Goal: Task Accomplishment & Management: Use online tool/utility

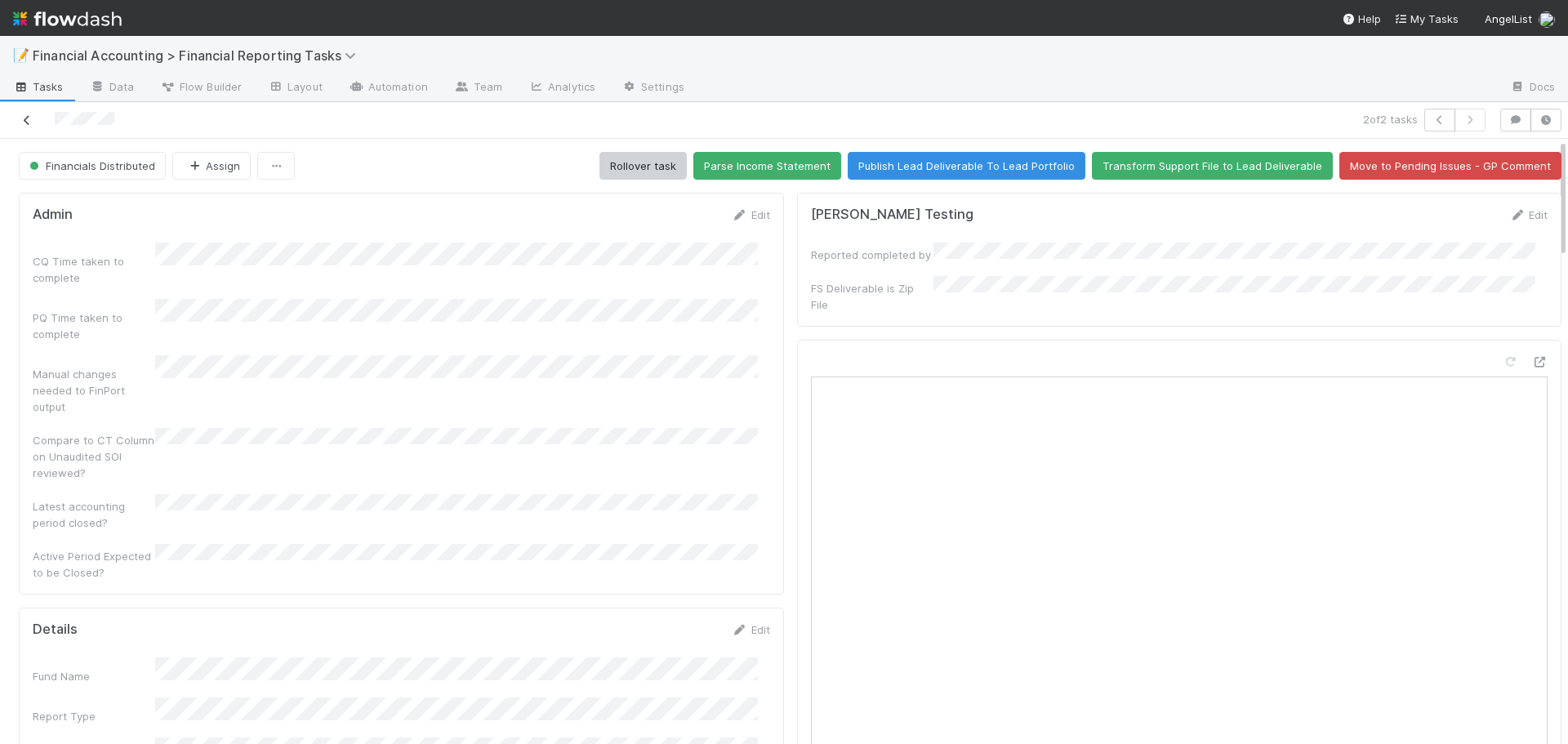
click at [25, 121] on icon at bounding box center [27, 120] width 16 height 11
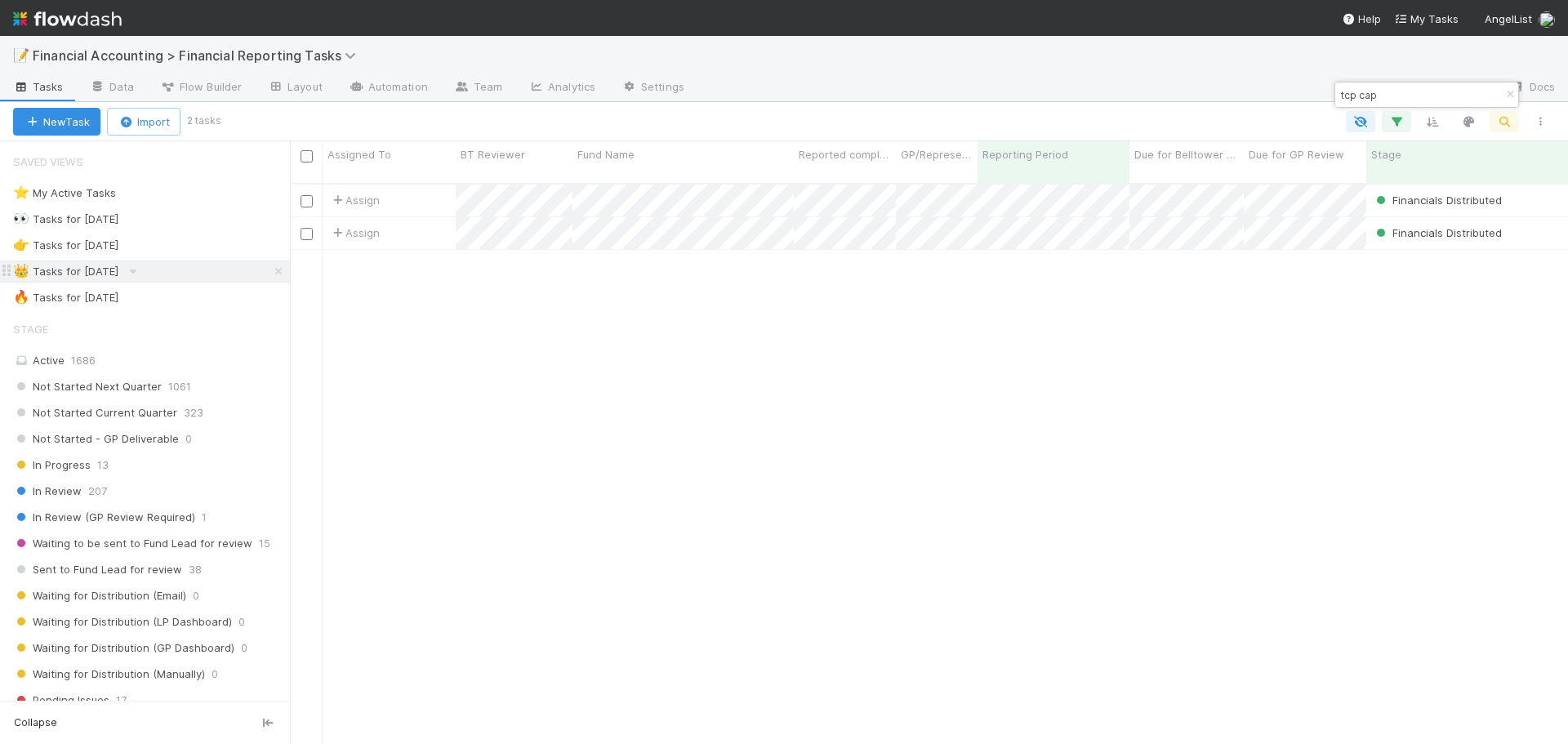
scroll to position [562, 1266]
click at [204, 299] on div "🔥 Tasks for [DATE] 883" at bounding box center [151, 297] width 277 height 21
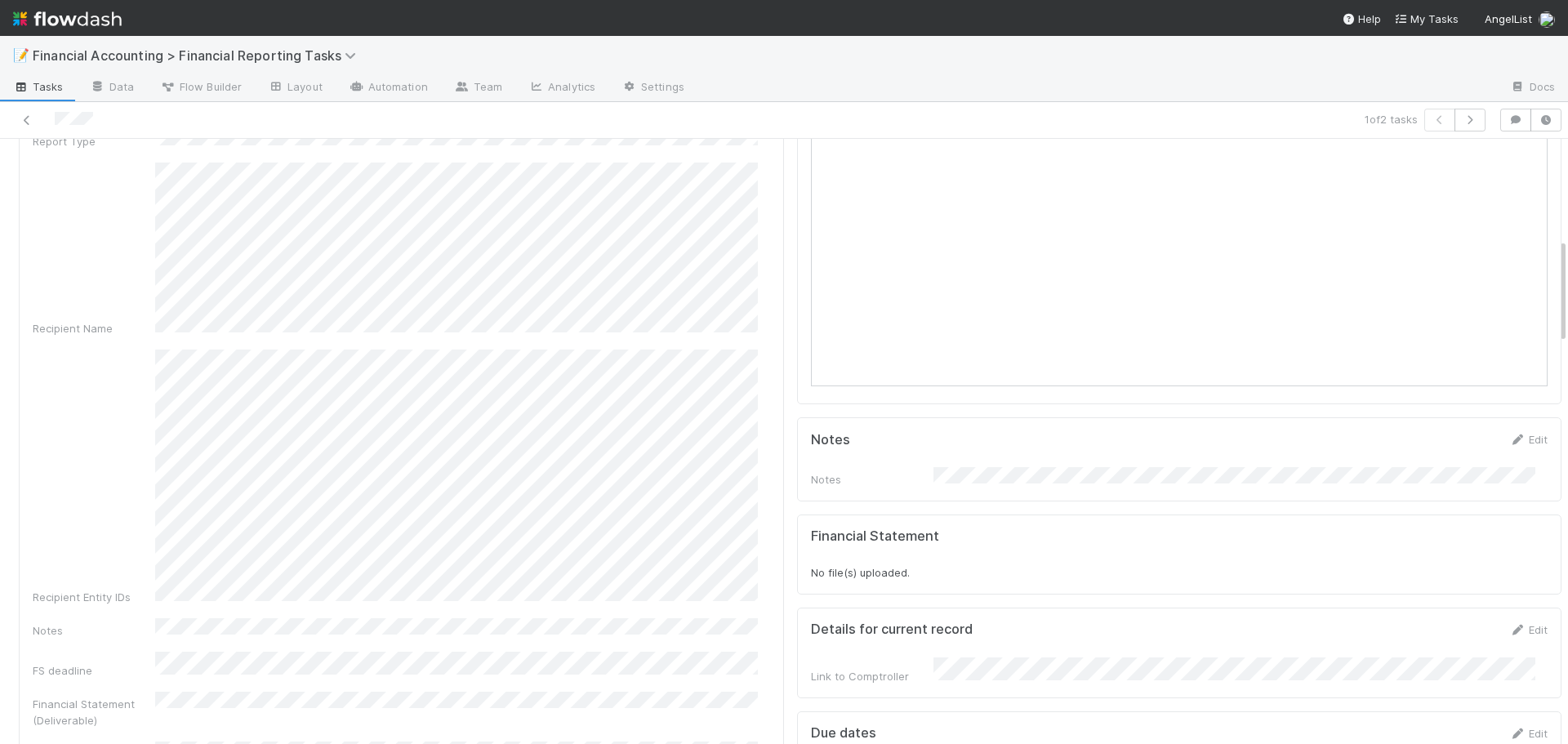
scroll to position [572, 0]
click at [1084, 67] on div "📝 Financial Accounting > Financial Reporting Tasks" at bounding box center [784, 55] width 1568 height 40
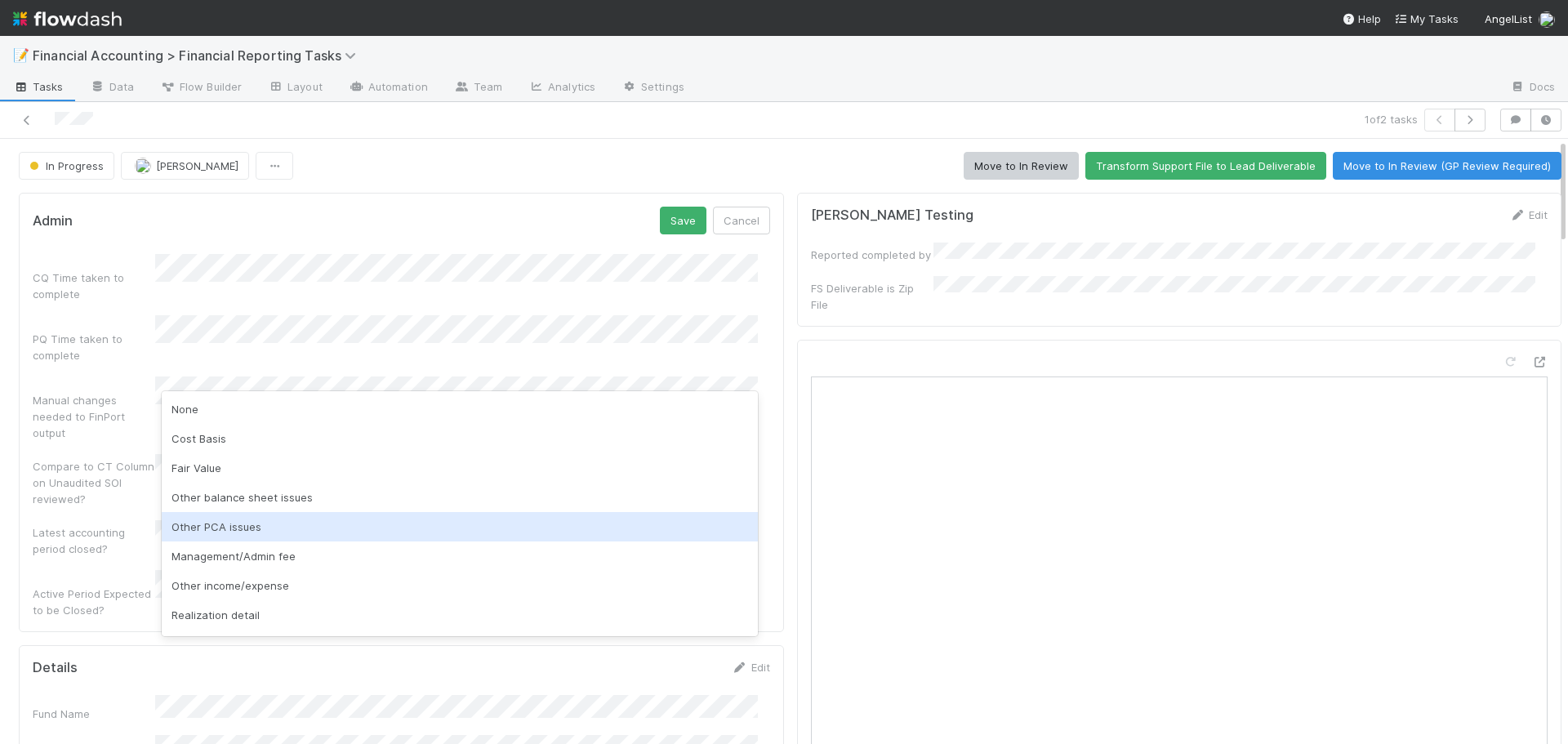
scroll to position [81, 0]
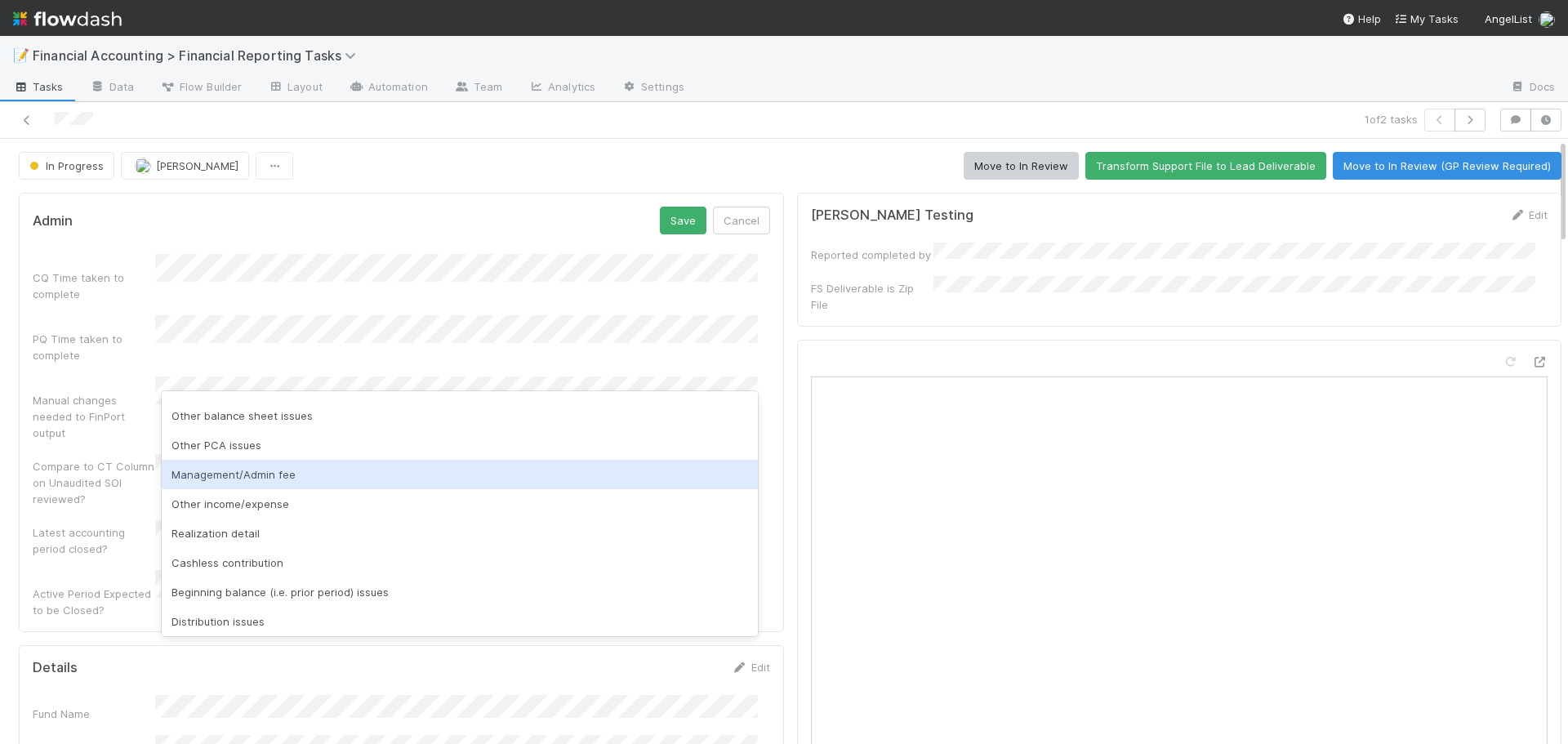
click at [233, 472] on div "Management/Admin fee" at bounding box center [460, 475] width 597 height 30
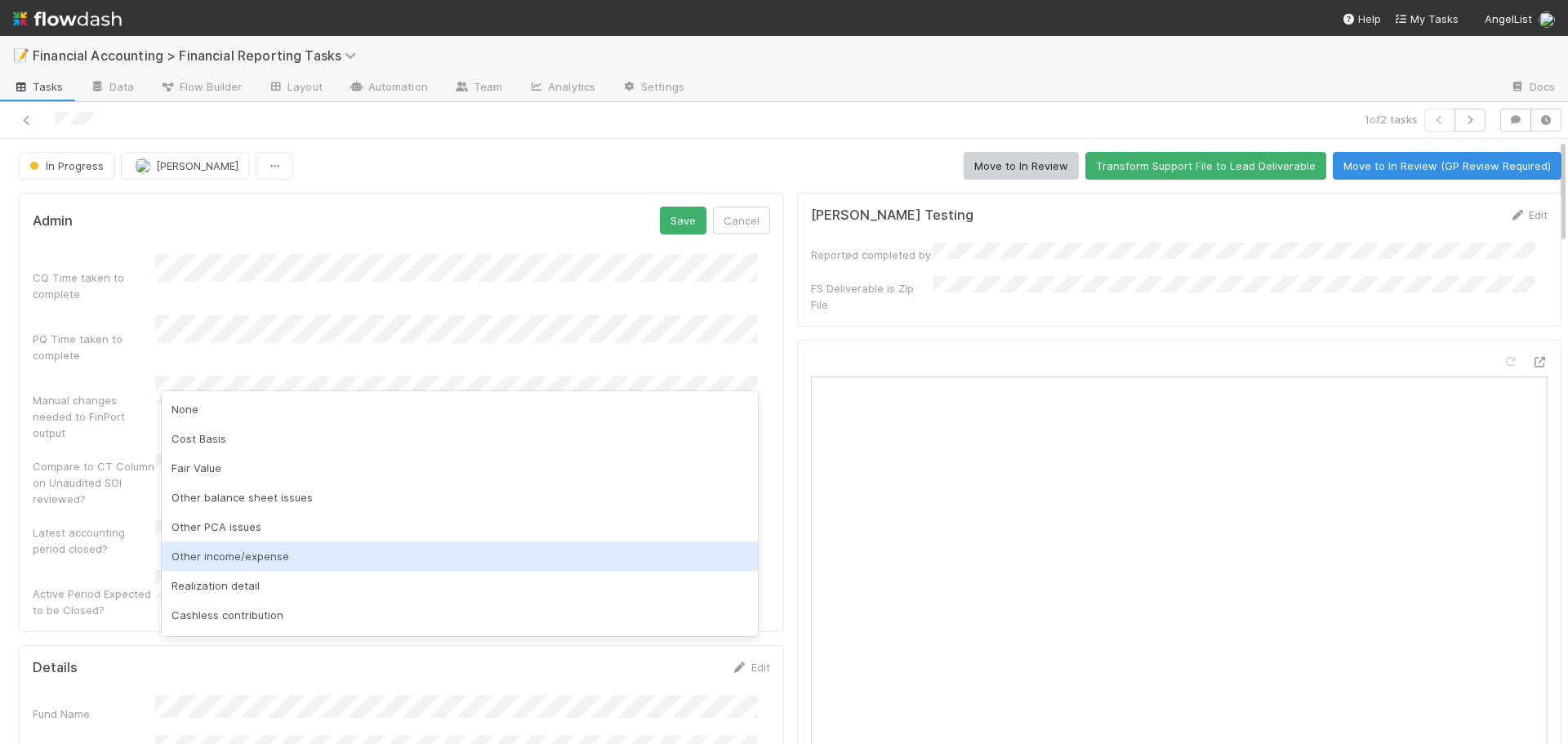
click at [228, 552] on div "Other income/expense" at bounding box center [460, 556] width 597 height 30
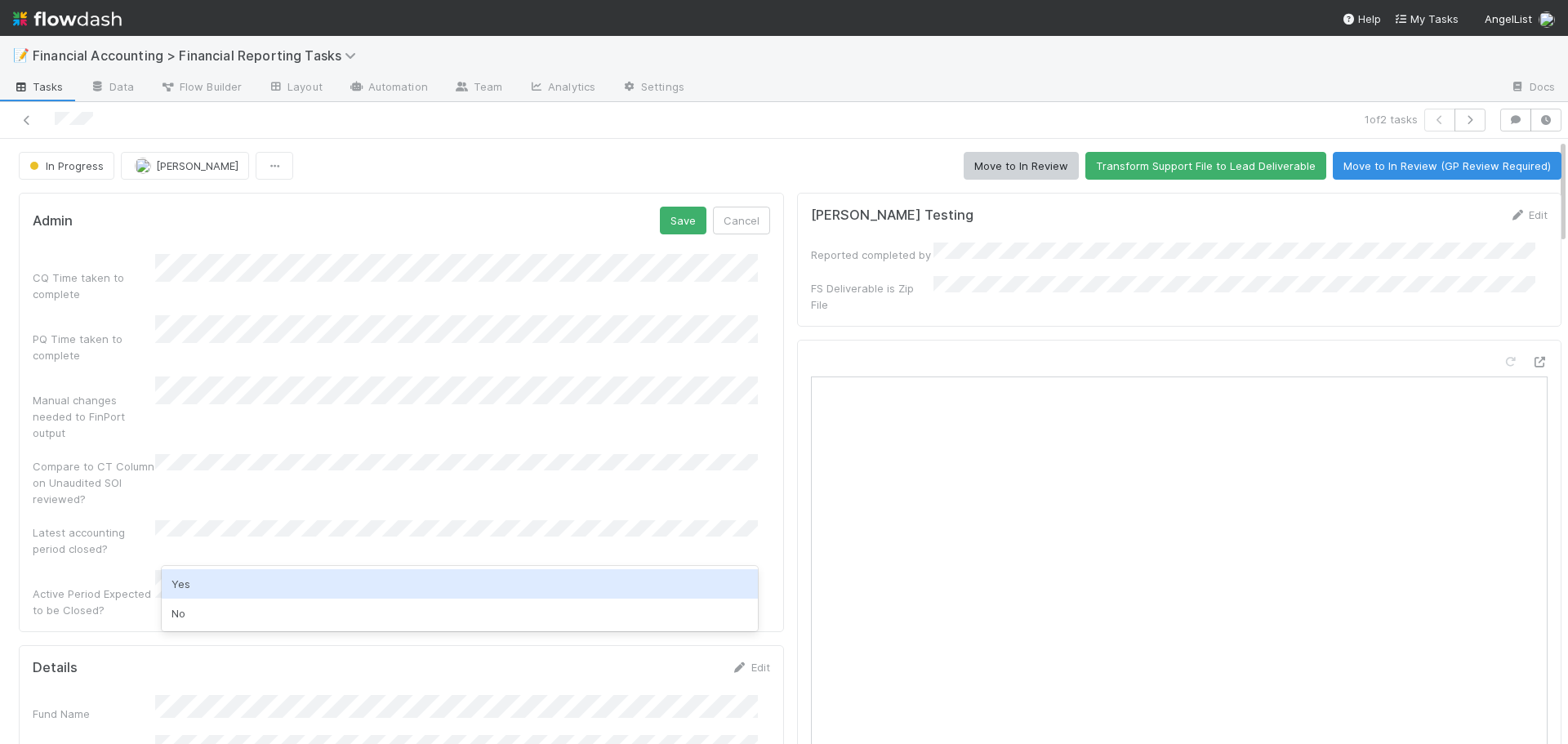
click at [184, 584] on div "Yes" at bounding box center [460, 584] width 597 height 30
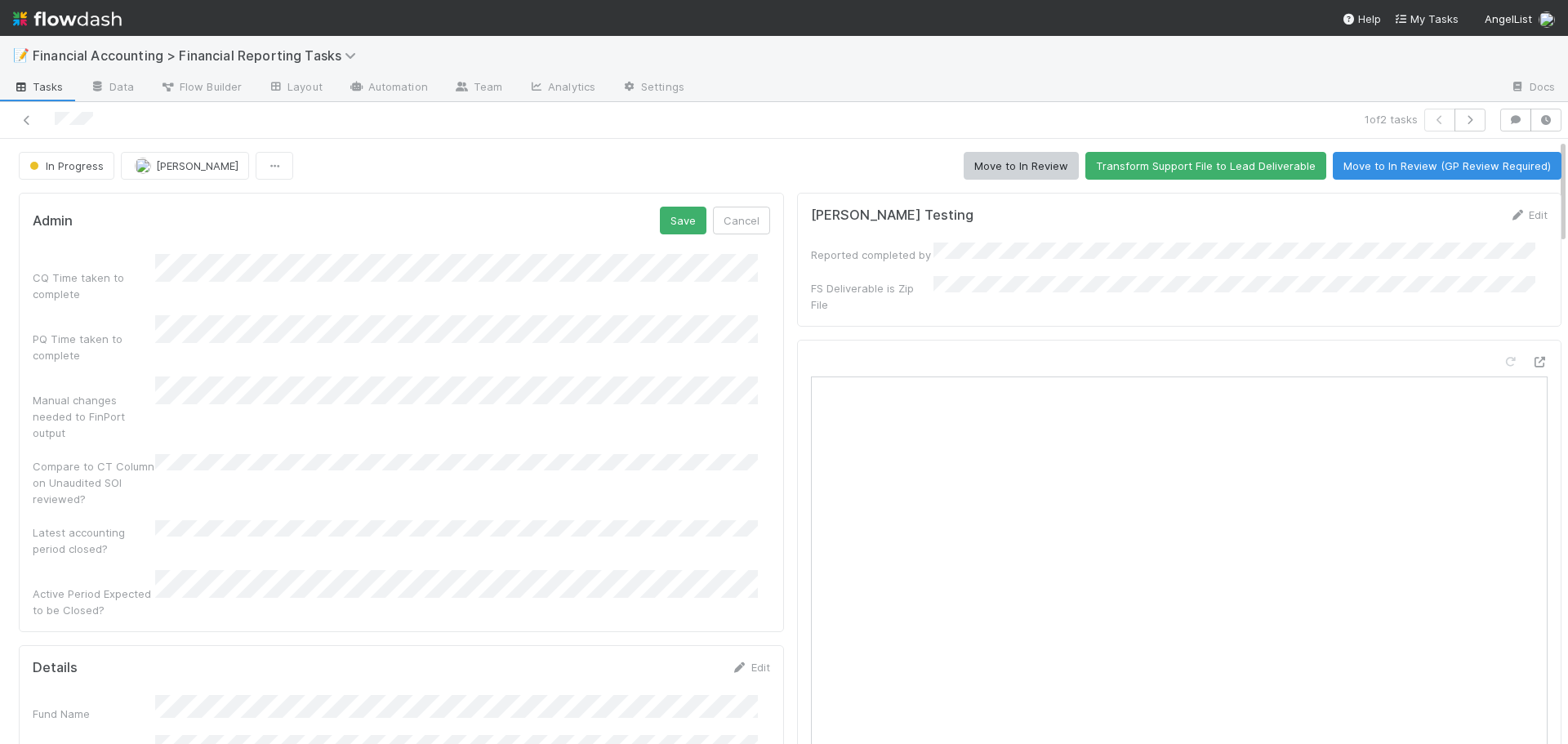
click at [354, 477] on div "CQ Time taken to complete PQ Time taken to complete Manual changes needed to Fi…" at bounding box center [401, 436] width 737 height 365
click at [670, 222] on button "Save" at bounding box center [683, 221] width 47 height 28
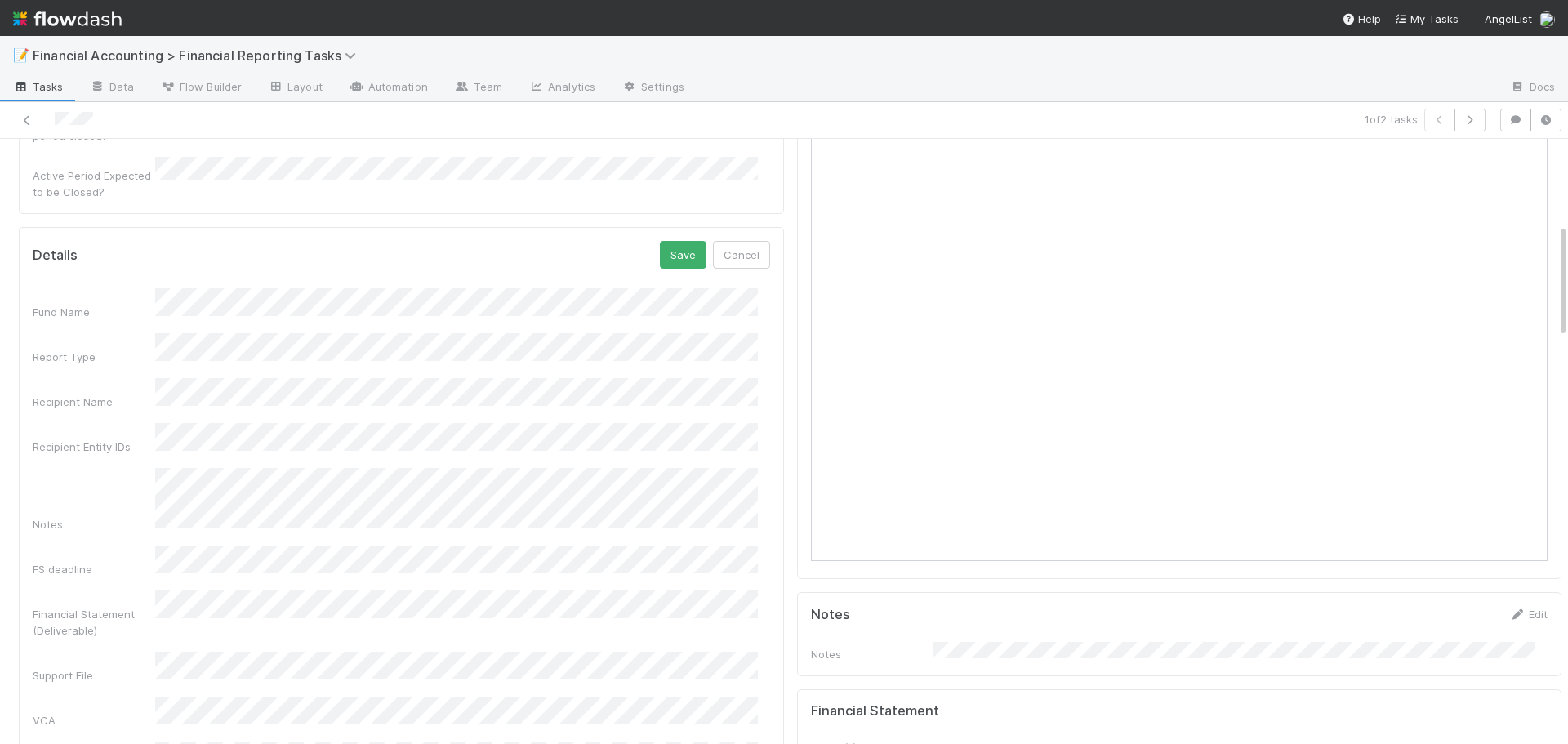
scroll to position [370, 0]
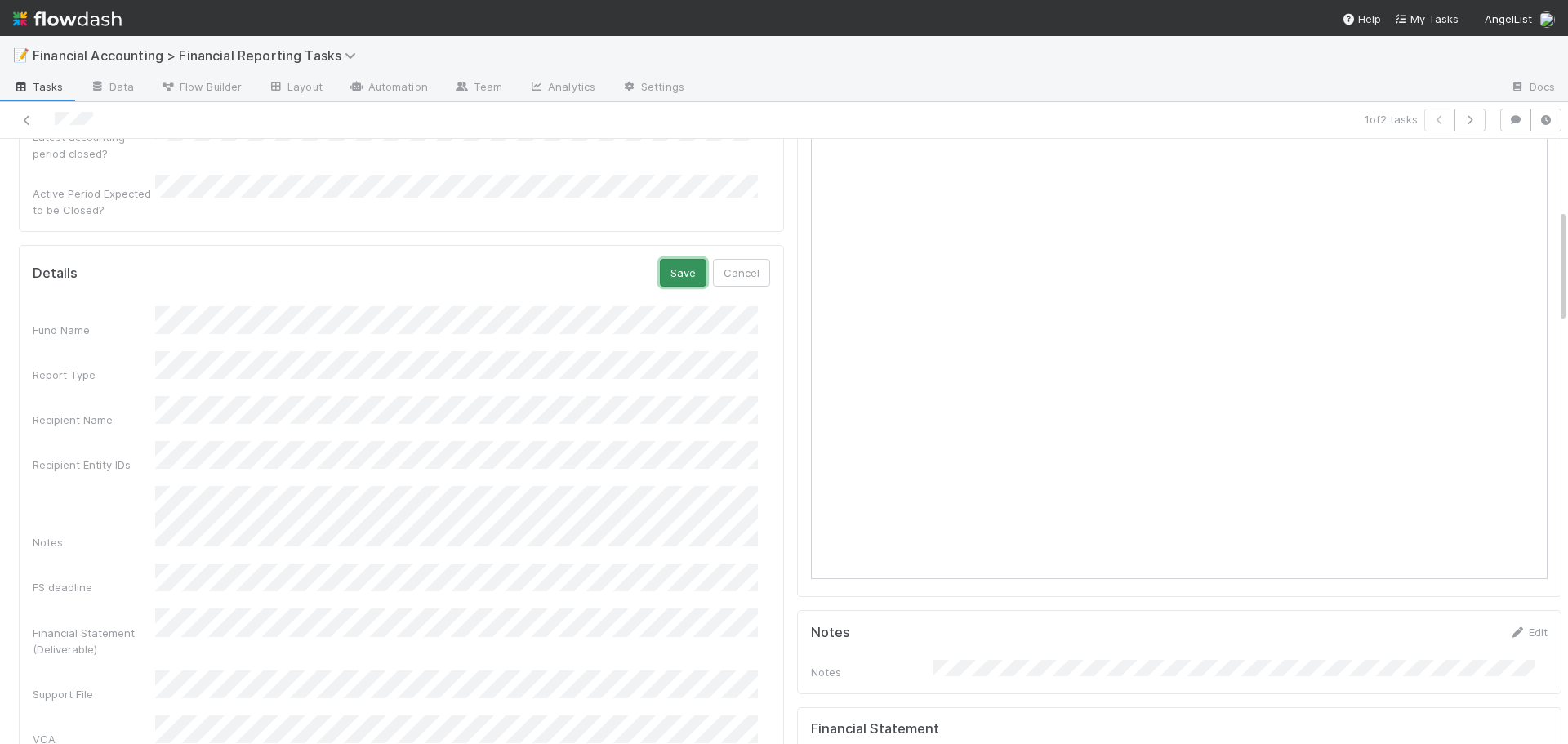
click at [662, 259] on button "Save" at bounding box center [683, 272] width 47 height 28
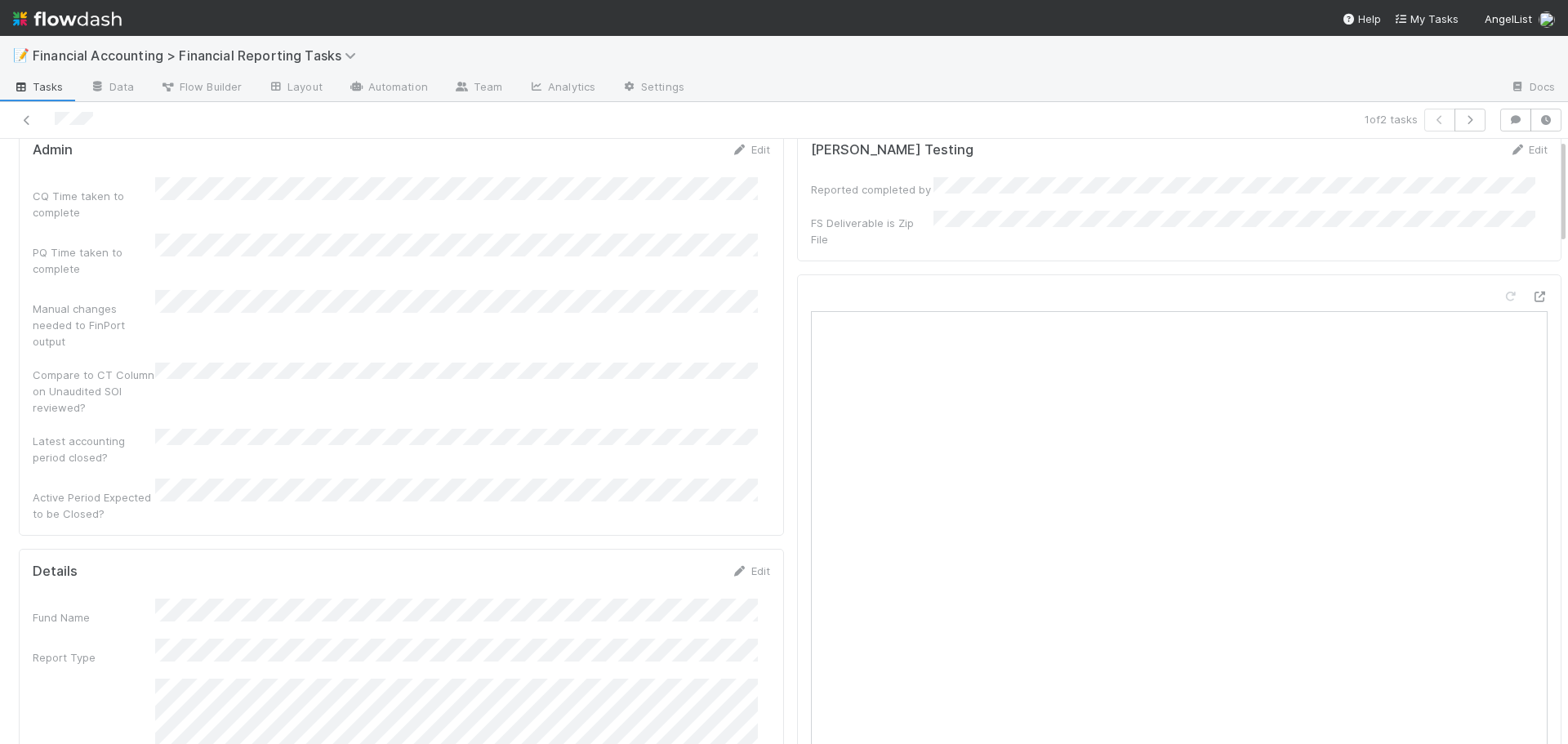
scroll to position [0, 0]
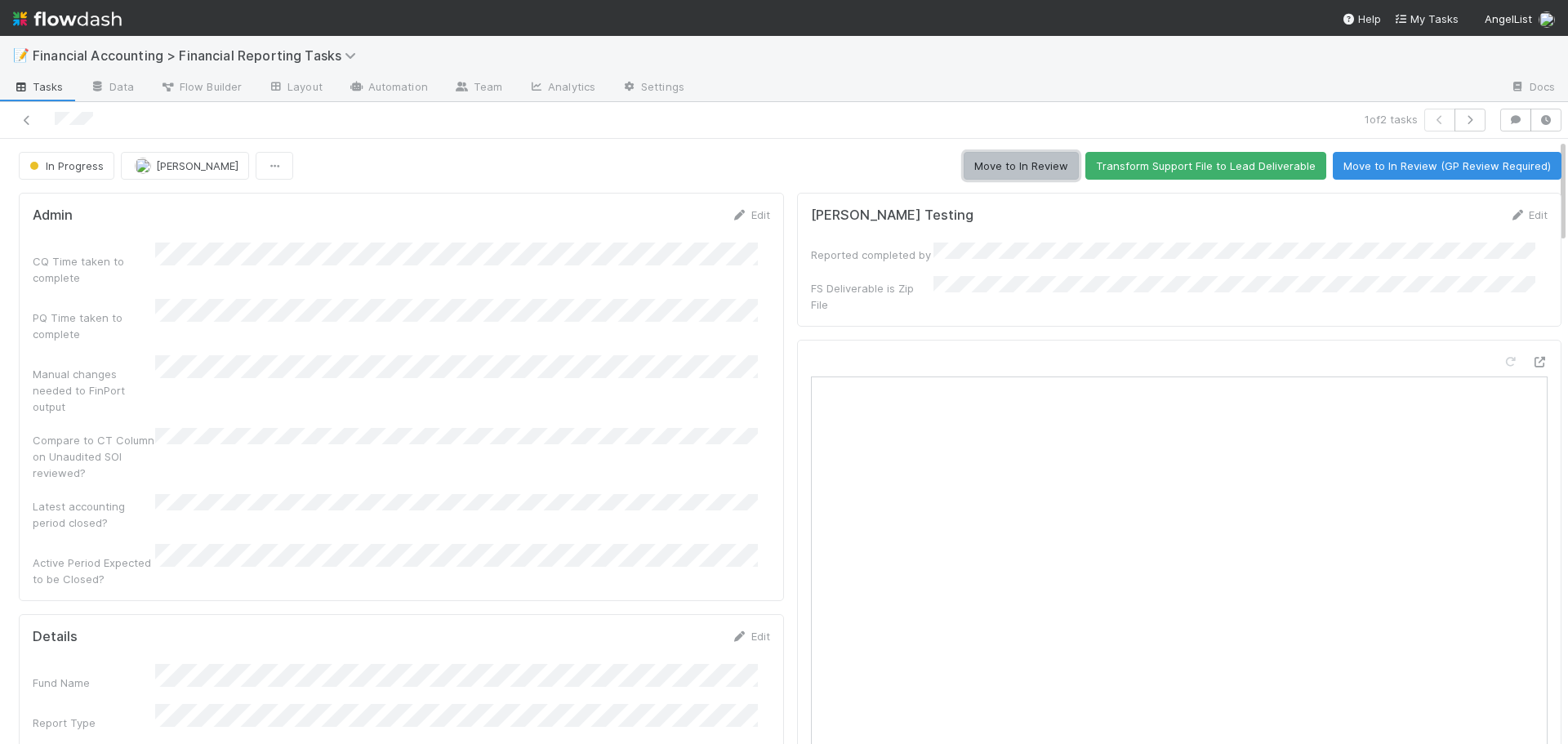
click at [984, 169] on button "Move to In Review" at bounding box center [1021, 165] width 115 height 28
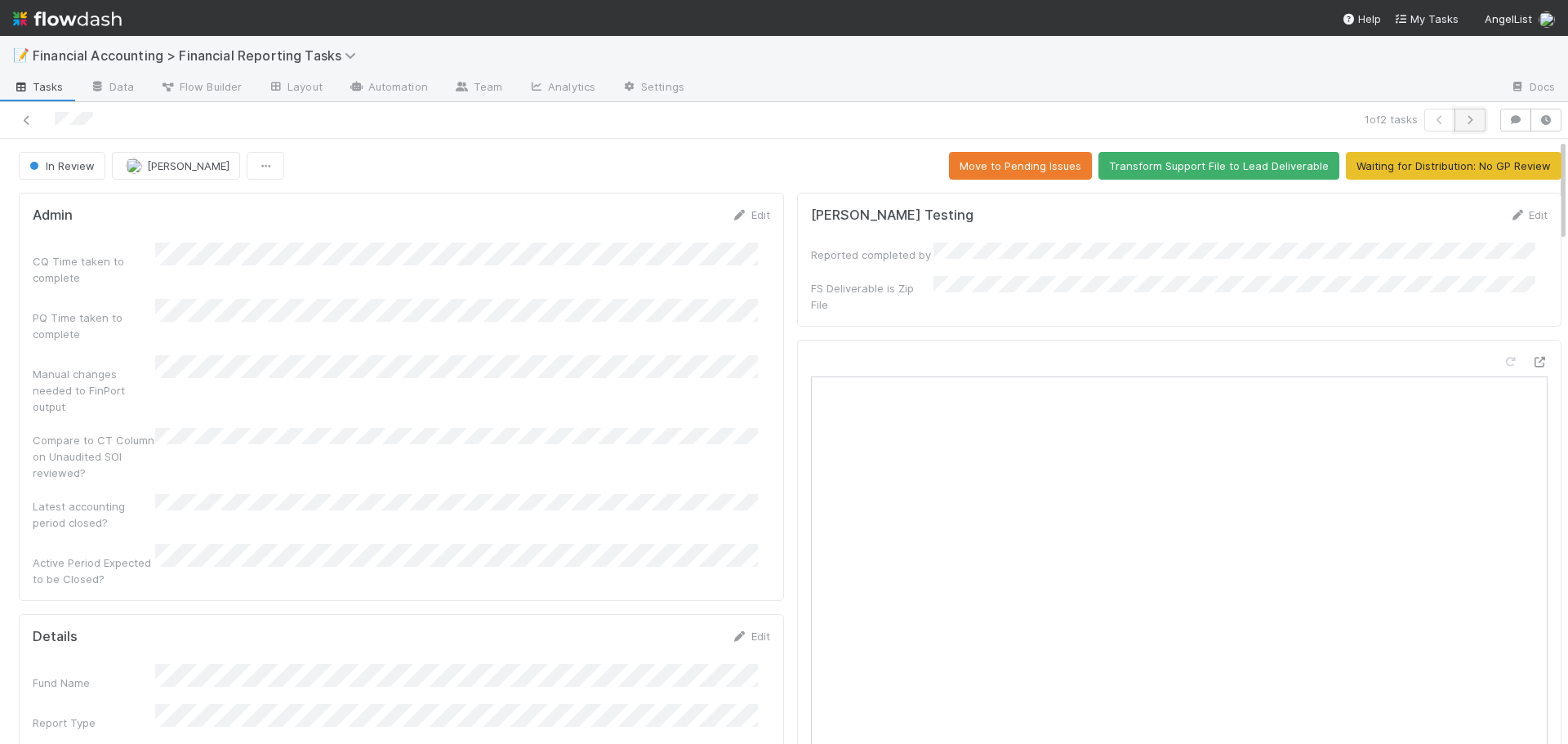
click at [1455, 114] on button "button" at bounding box center [1470, 120] width 31 height 23
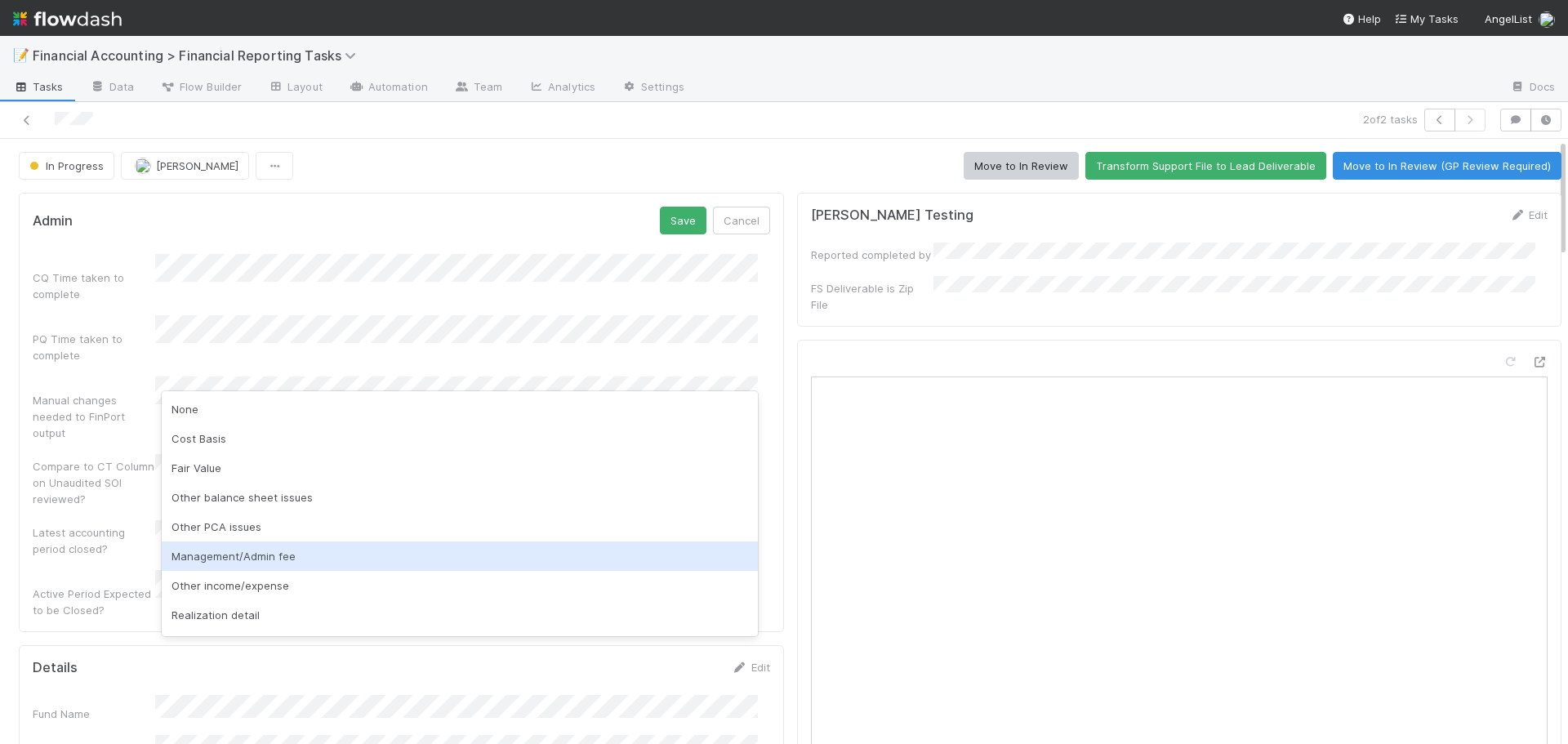
click at [216, 556] on div "Management/Admin fee" at bounding box center [460, 556] width 597 height 30
click at [227, 559] on div "Other income/expense" at bounding box center [460, 556] width 597 height 30
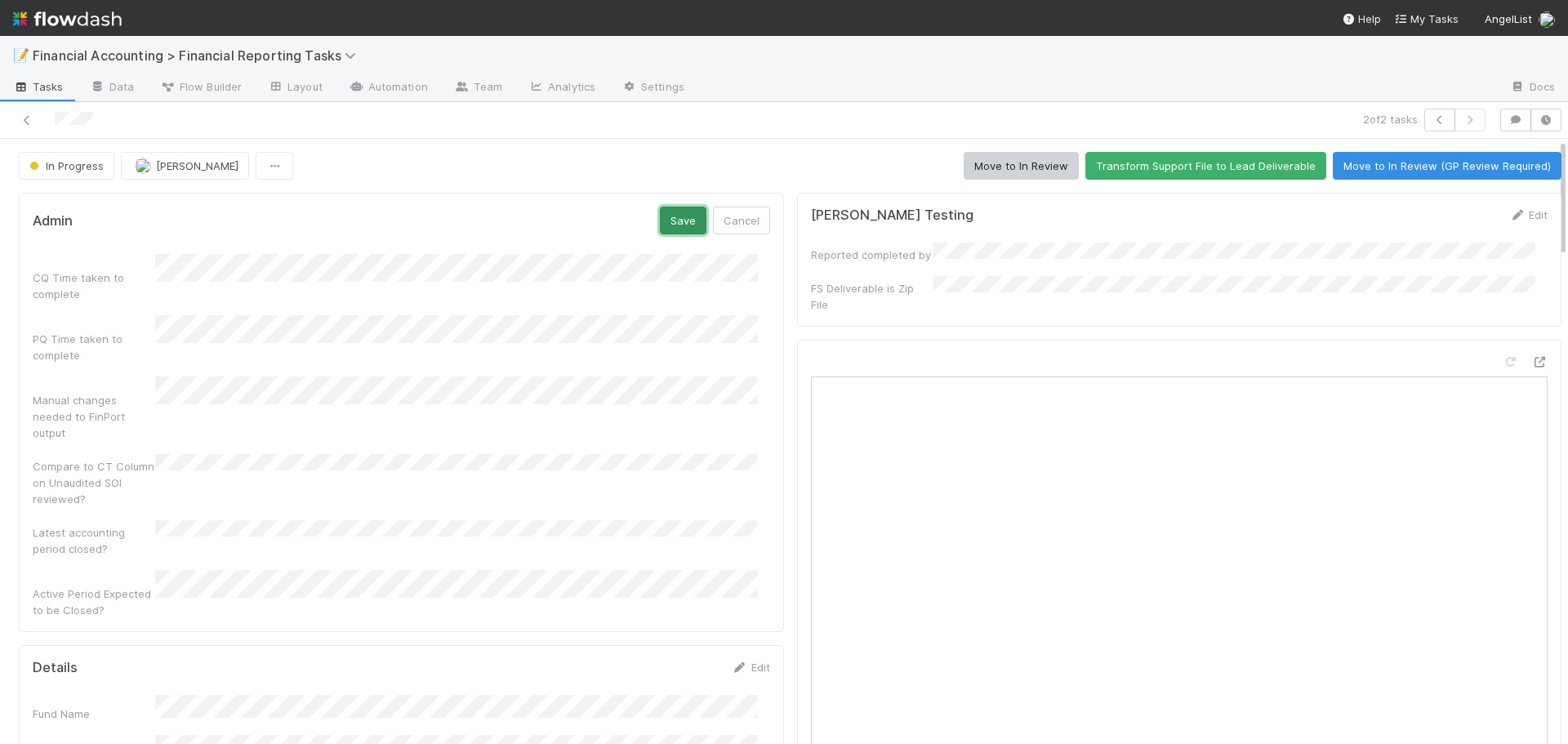
click at [667, 229] on button "Save" at bounding box center [683, 221] width 47 height 28
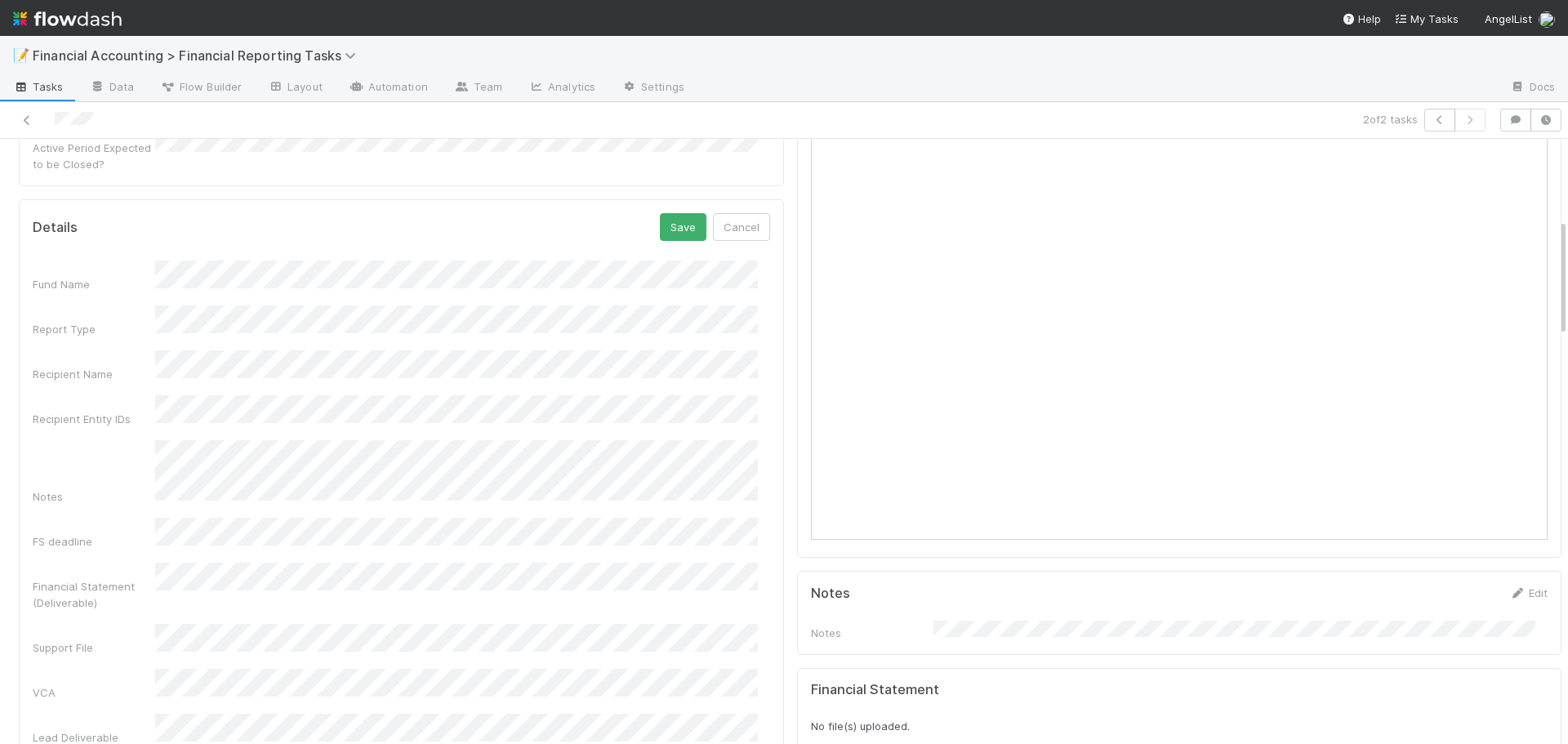
scroll to position [327, 0]
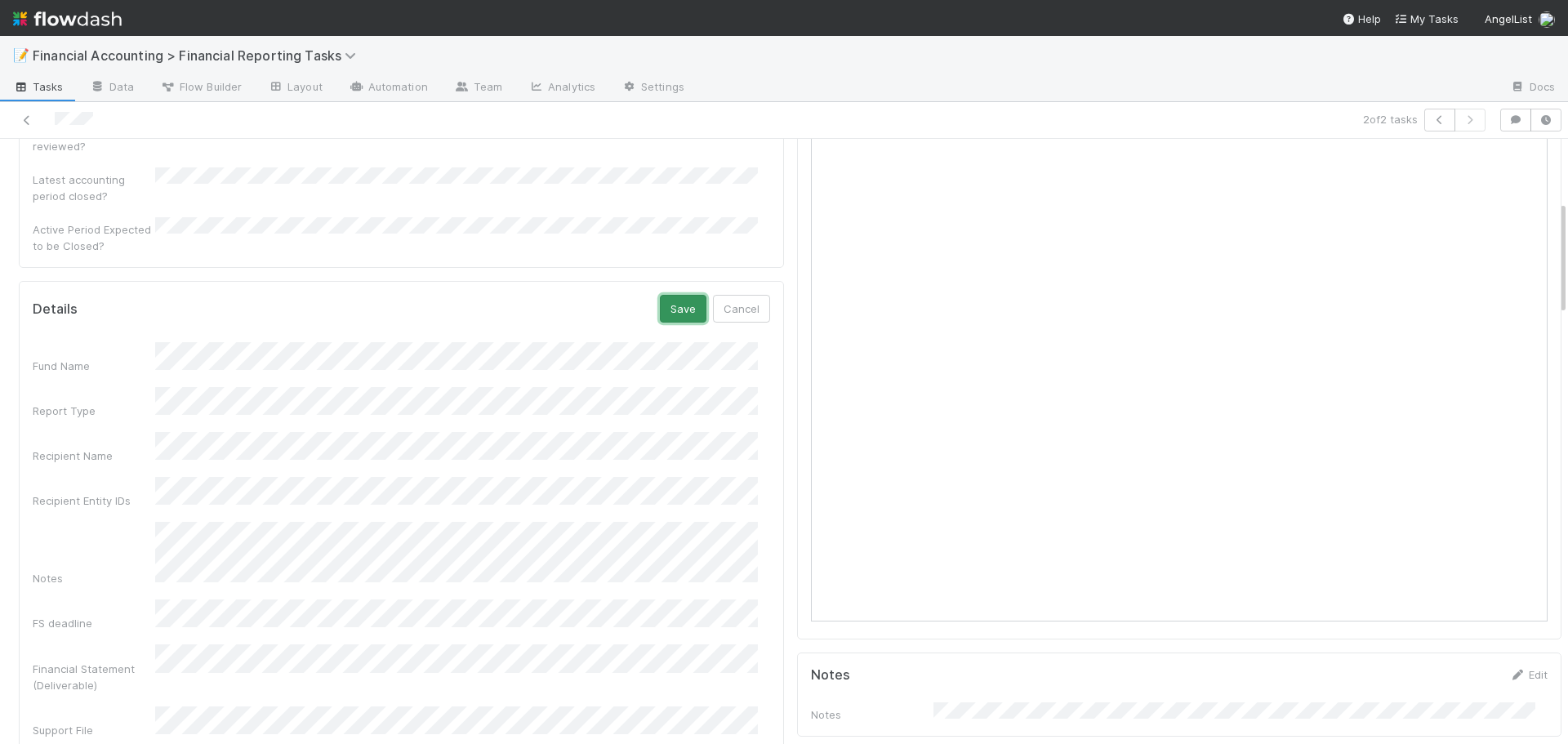
click at [667, 295] on button "Save" at bounding box center [683, 309] width 47 height 28
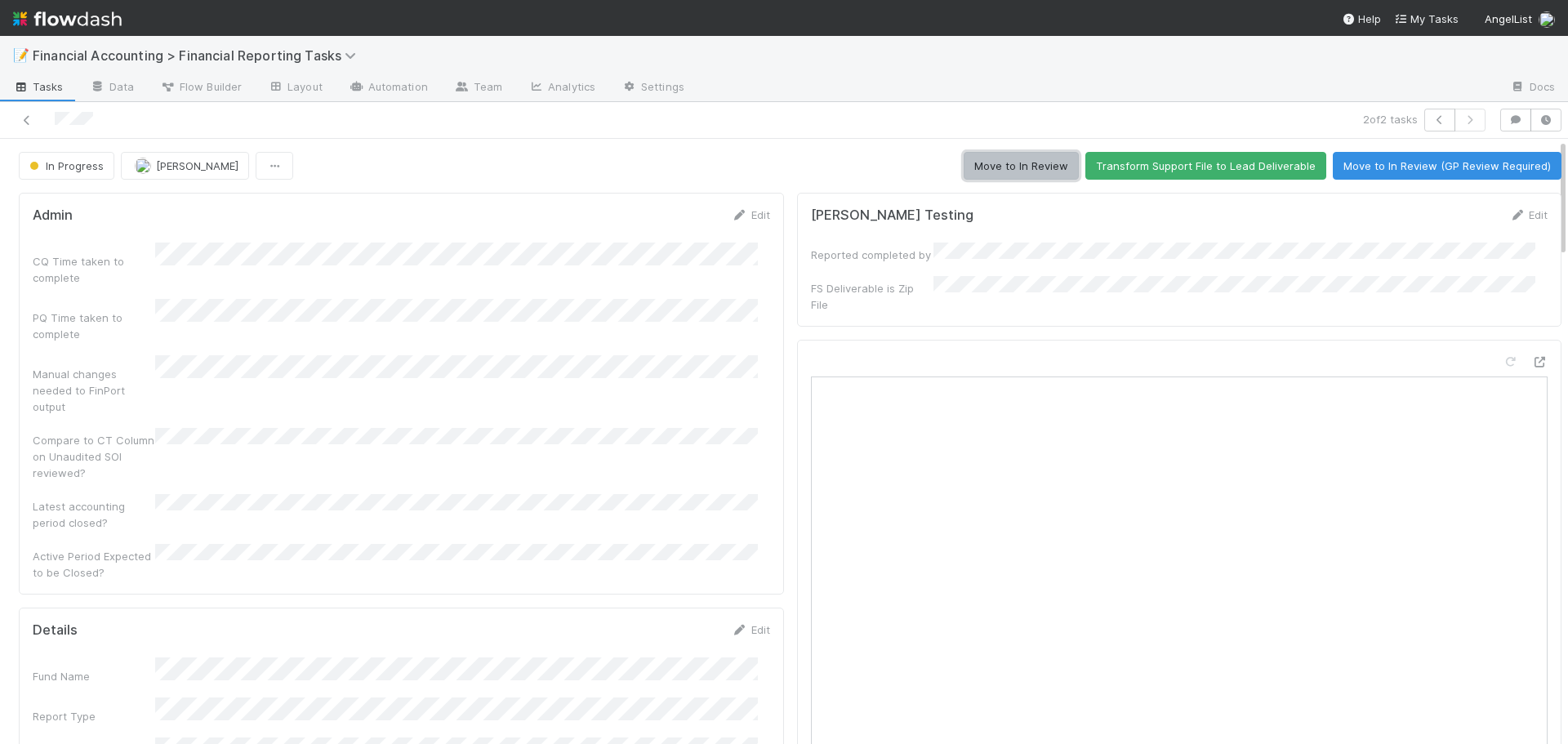
click at [1006, 174] on button "Move to In Review" at bounding box center [1021, 165] width 115 height 28
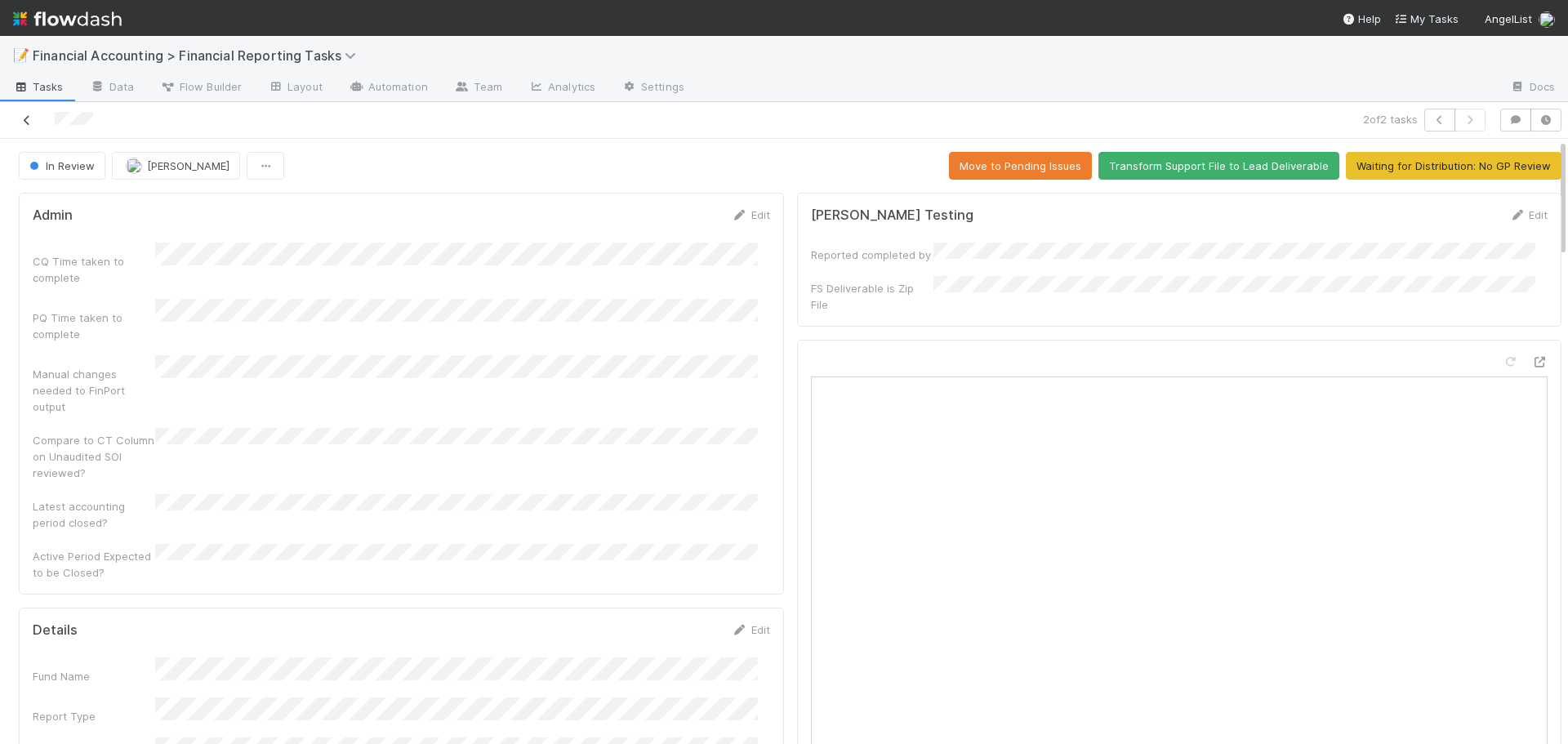
click at [19, 114] on link at bounding box center [27, 120] width 16 height 16
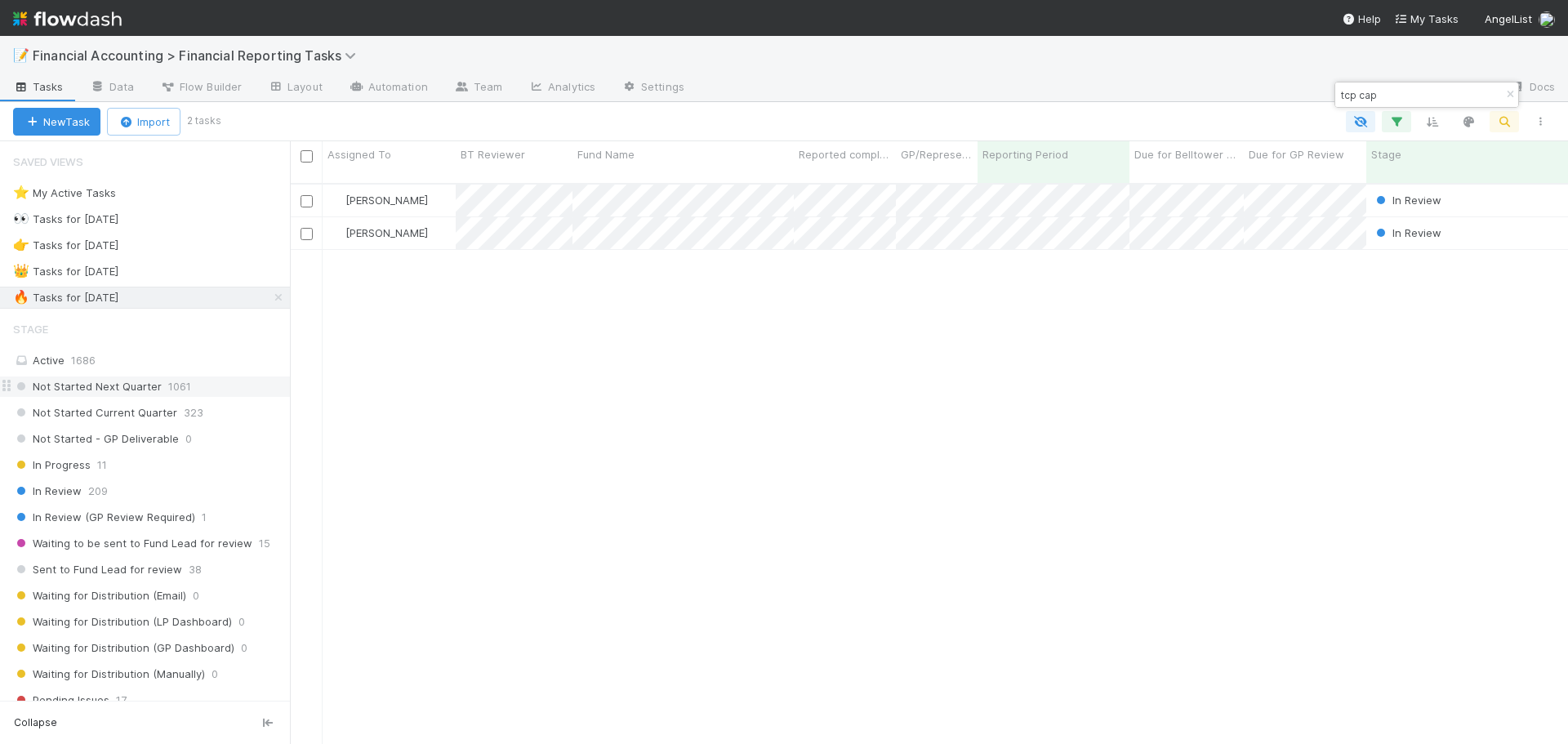
scroll to position [562, 1266]
click at [190, 271] on div "👑 Tasks for [DATE] 788" at bounding box center [151, 271] width 277 height 21
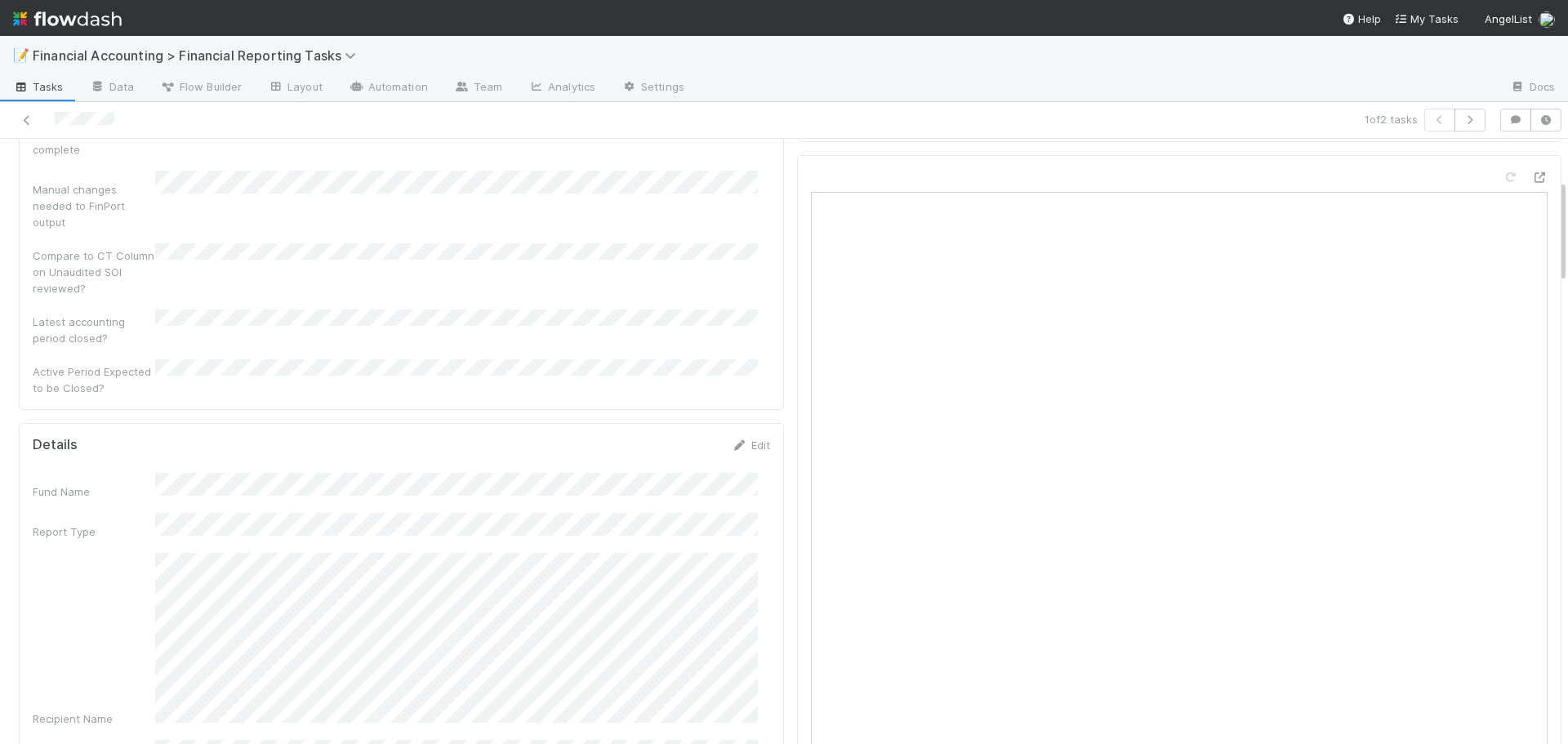
scroll to position [245, 0]
click at [1462, 118] on icon "button" at bounding box center [1470, 120] width 16 height 10
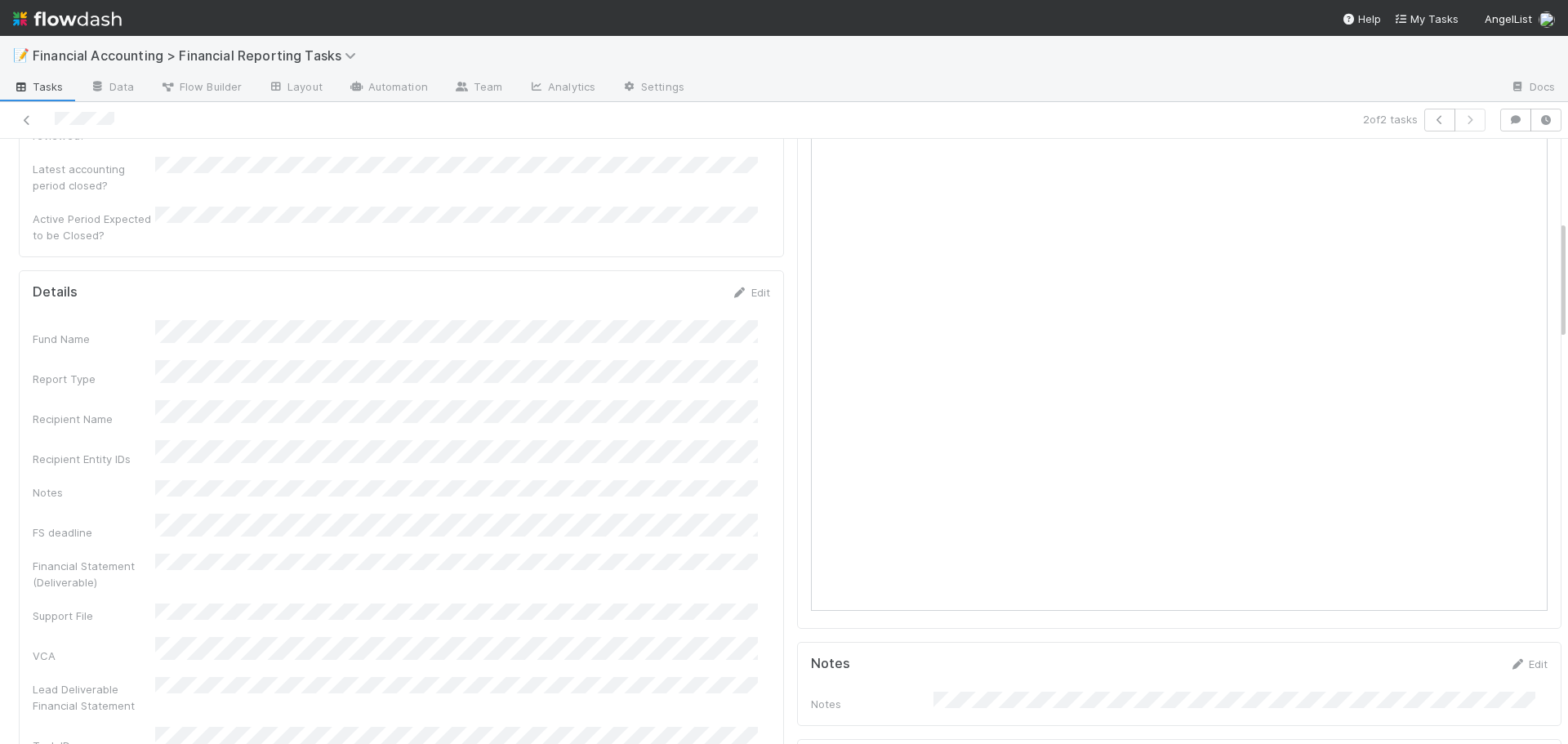
scroll to position [489, 0]
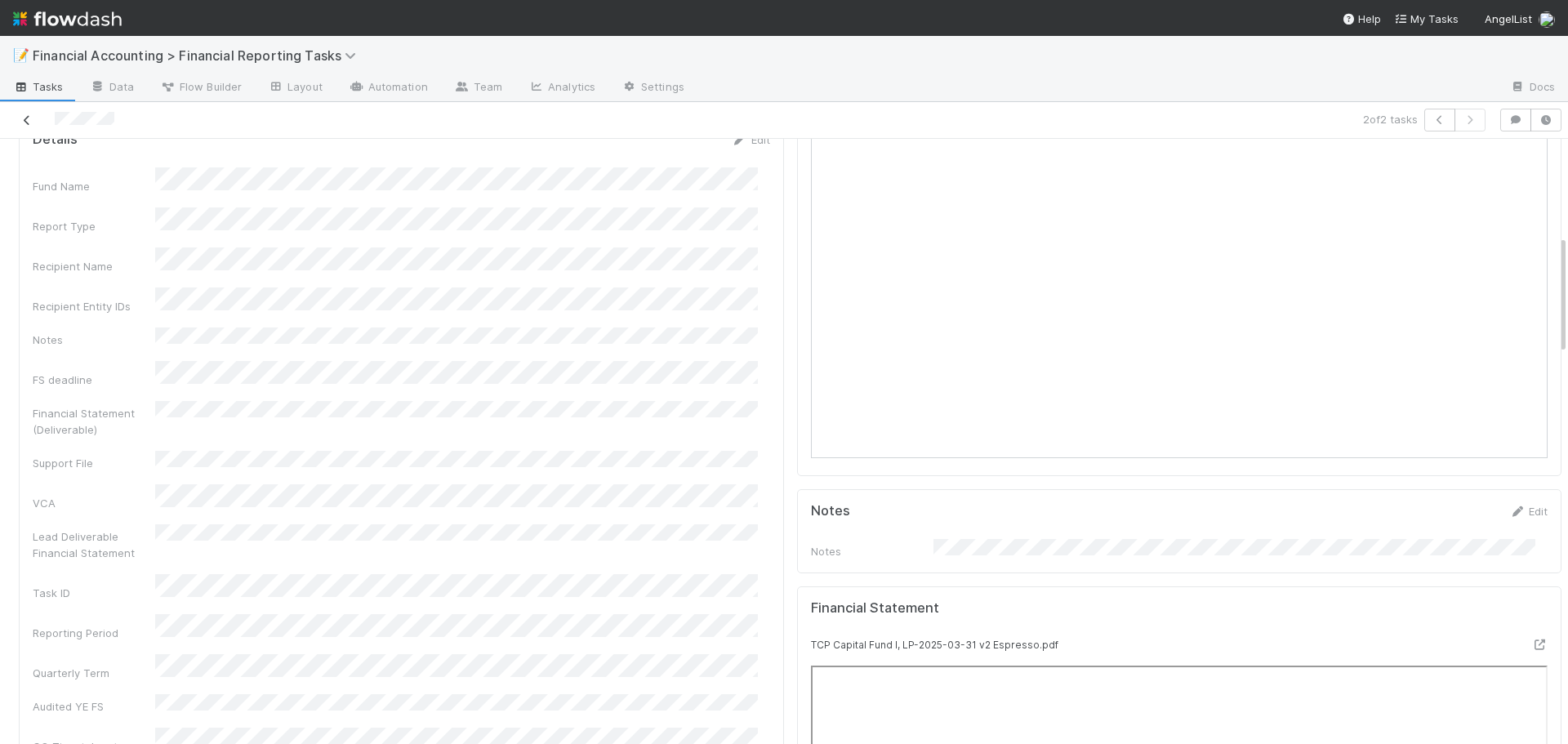
click at [26, 126] on link at bounding box center [27, 120] width 16 height 16
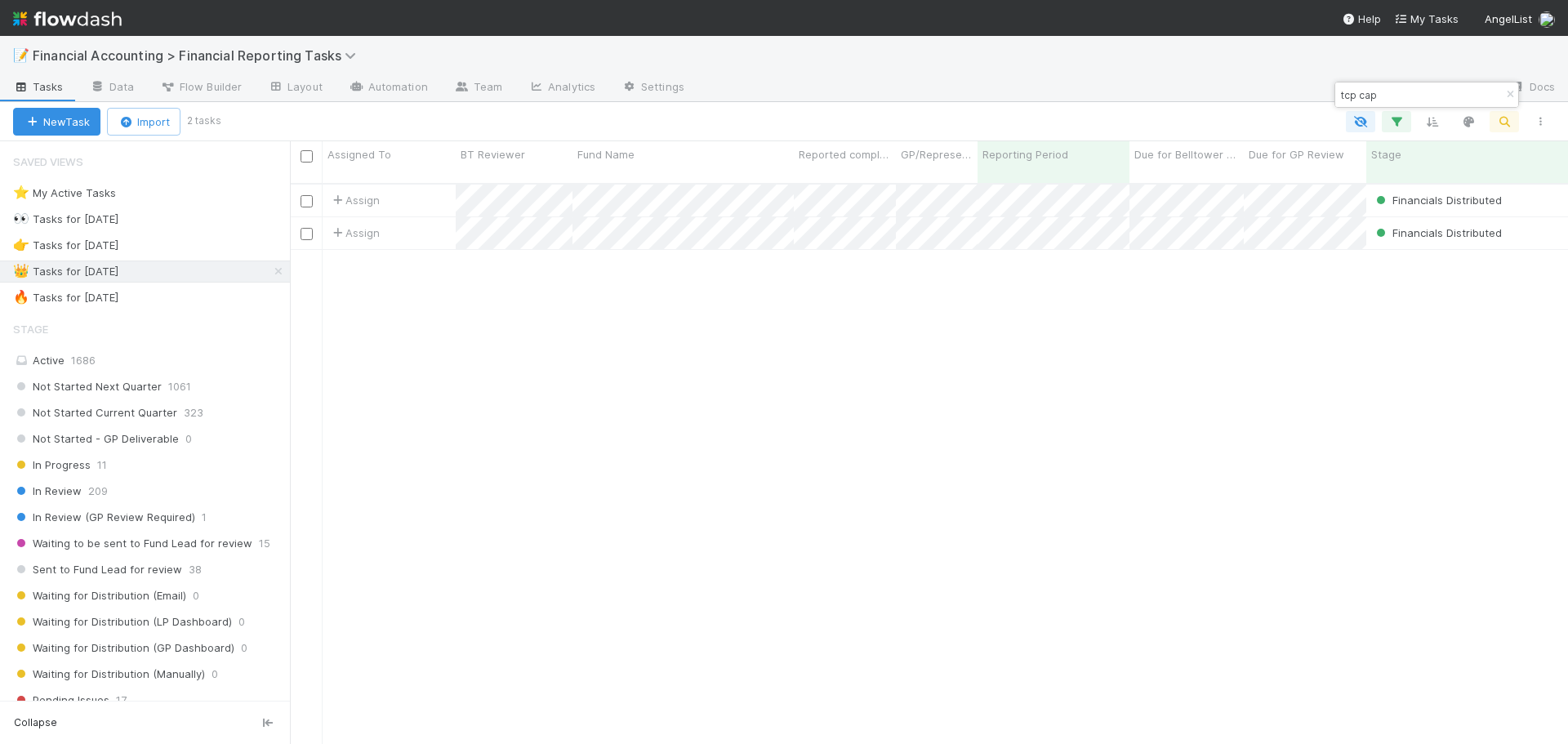
scroll to position [562, 1266]
click at [190, 299] on div "🔥 Tasks for [DATE] 883" at bounding box center [151, 297] width 277 height 21
click at [1512, 95] on icon "button" at bounding box center [1511, 95] width 16 height 10
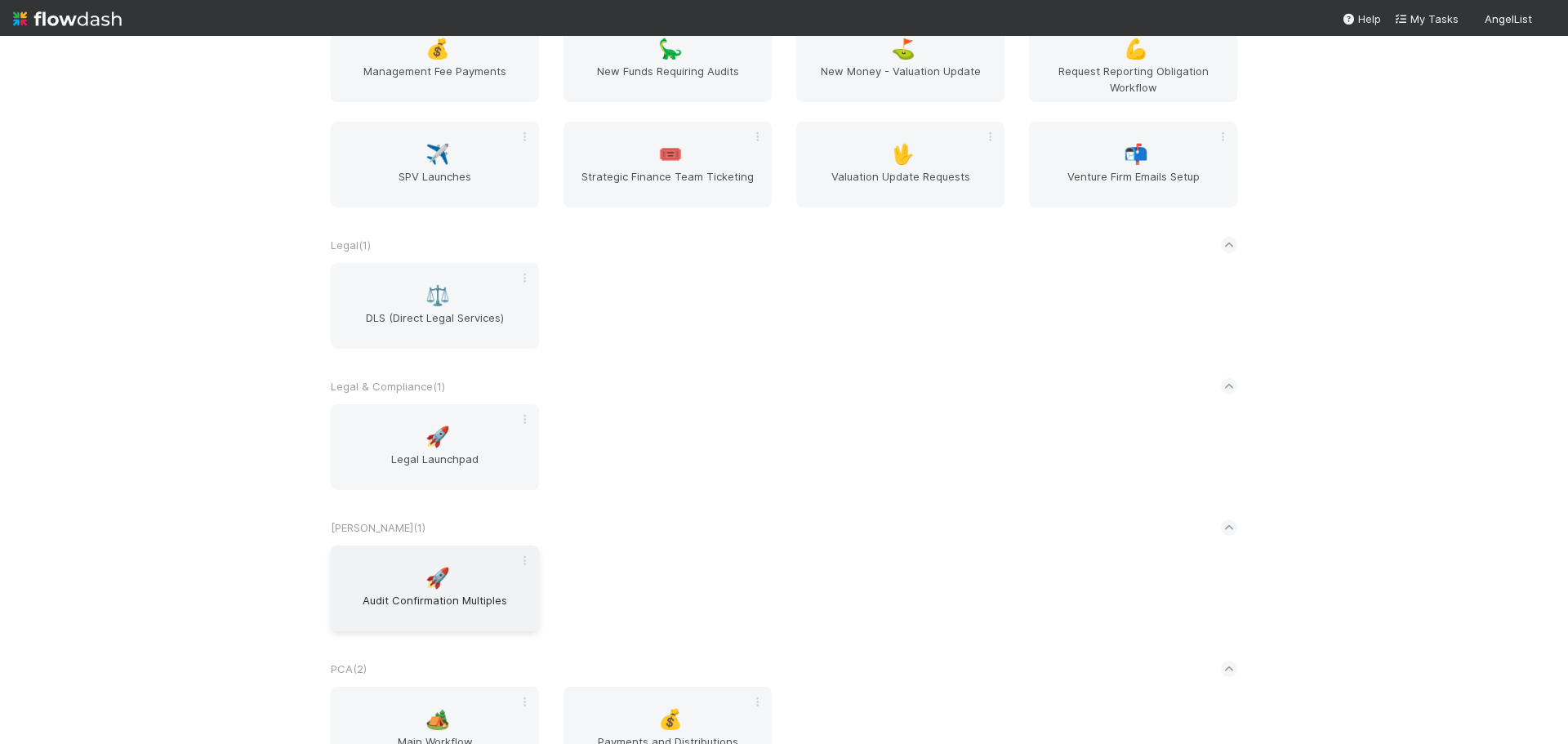
scroll to position [2204, 0]
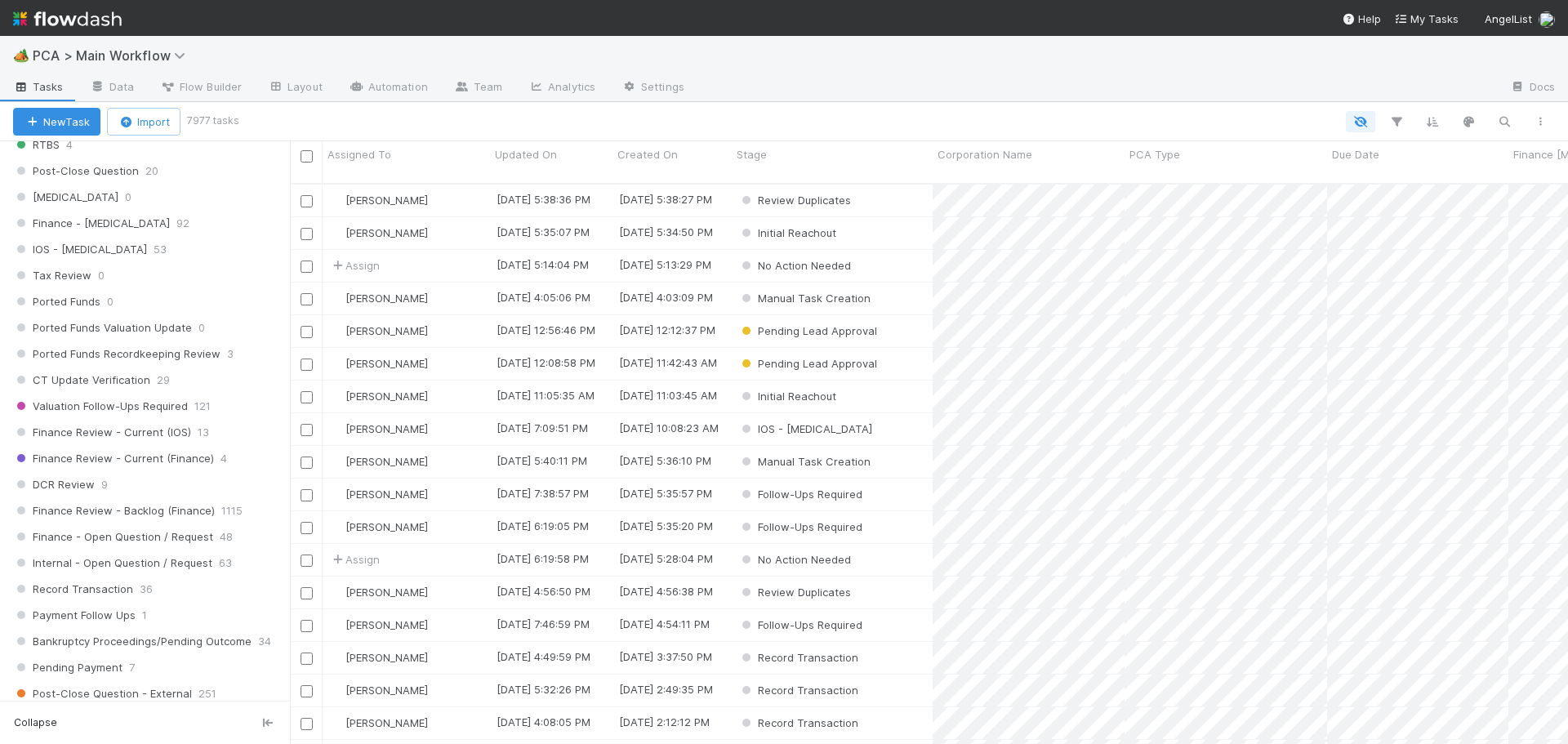
scroll to position [1061, 0]
